Goal: Task Accomplishment & Management: Manage account settings

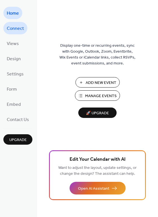
click at [14, 31] on span "Connect" at bounding box center [15, 28] width 17 height 9
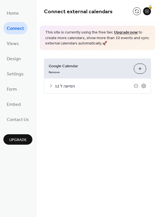
click at [51, 84] on icon at bounding box center [51, 85] width 4 height 4
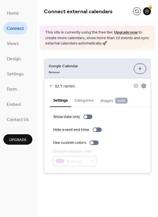
click at [142, 86] on icon at bounding box center [143, 85] width 5 height 5
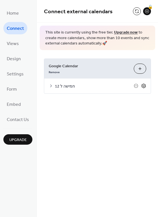
click at [144, 85] on icon at bounding box center [143, 85] width 5 height 5
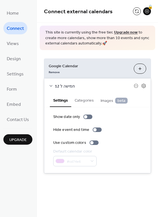
click at [82, 100] on button "Categories" at bounding box center [84, 99] width 26 height 13
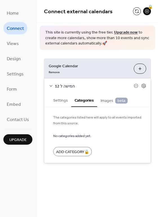
click at [109, 101] on span "Images beta" at bounding box center [113, 100] width 27 height 6
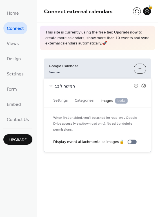
click at [57, 101] on button "Settings" at bounding box center [60, 99] width 21 height 13
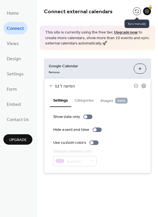
click at [137, 12] on button at bounding box center [137, 11] width 8 height 8
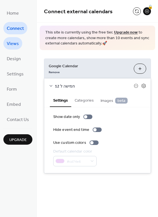
click at [15, 43] on span "Views" at bounding box center [13, 43] width 12 height 9
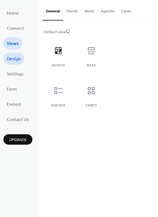
click at [15, 59] on span "Design" at bounding box center [14, 59] width 14 height 9
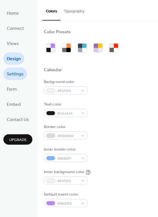
click at [14, 76] on span "Settings" at bounding box center [15, 74] width 17 height 9
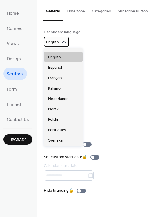
scroll to position [140, 0]
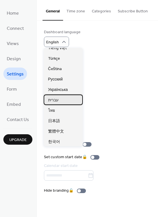
click at [62, 103] on div "עברית" at bounding box center [63, 99] width 39 height 10
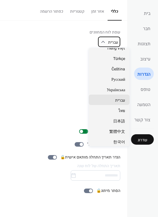
click at [113, 42] on span "עברית" at bounding box center [113, 42] width 10 height 6
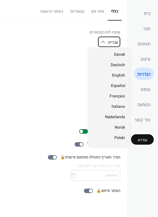
scroll to position [7, 0]
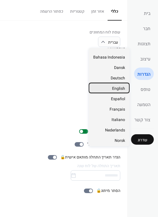
click at [117, 90] on span "English" at bounding box center [118, 88] width 13 height 6
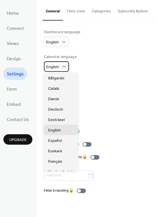
click at [54, 66] on span "English" at bounding box center [52, 67] width 13 height 8
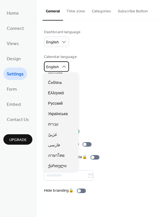
scroll to position [256, 0]
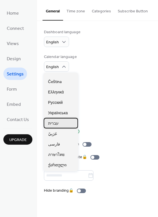
click at [61, 120] on div "עברית" at bounding box center [61, 123] width 34 height 10
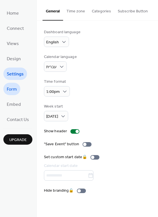
click at [18, 88] on link "Form" at bounding box center [11, 89] width 17 height 12
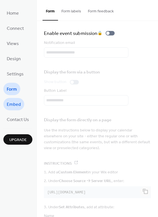
click at [19, 103] on span "Embed" at bounding box center [14, 104] width 14 height 9
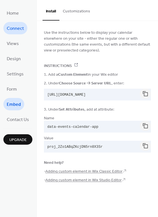
click at [11, 26] on span "Connect" at bounding box center [15, 28] width 17 height 9
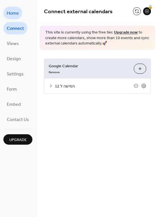
click at [12, 12] on span "Home" at bounding box center [13, 13] width 12 height 9
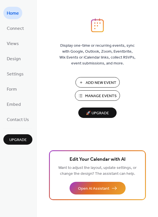
click at [99, 97] on span "Manage Events" at bounding box center [100, 96] width 31 height 6
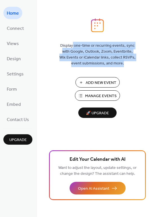
drag, startPoint x: 72, startPoint y: 48, endPoint x: 128, endPoint y: 62, distance: 57.6
click at [129, 63] on span "Display one-time or recurring events, sync with Google, Outlook, Zoom, Eventbri…" at bounding box center [97, 55] width 76 height 24
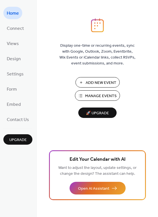
click at [129, 96] on div "Display one-time or recurring events, sync with Google, Outlook, Zoom, Eventbri…" at bounding box center [97, 117] width 121 height 198
click at [14, 30] on span "Connect" at bounding box center [15, 28] width 17 height 9
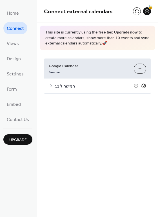
click at [142, 86] on icon at bounding box center [143, 86] width 2 height 2
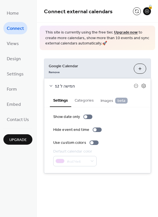
click at [82, 101] on button "Categories" at bounding box center [84, 99] width 26 height 13
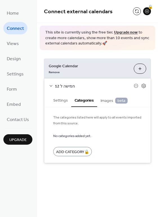
click at [56, 99] on button "Settings" at bounding box center [60, 99] width 21 height 13
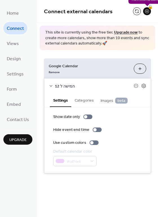
click at [145, 11] on div "🔒" at bounding box center [147, 11] width 8 height 8
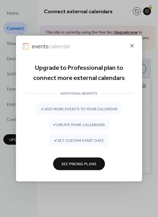
click at [131, 44] on icon at bounding box center [131, 45] width 7 height 7
